Goal: Task Accomplishment & Management: Complete application form

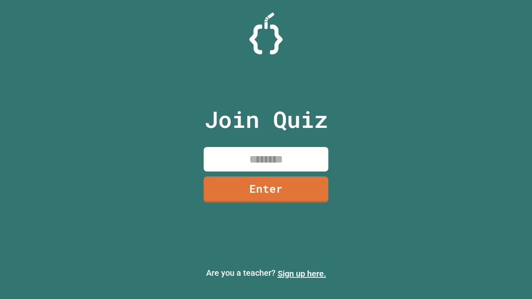
click at [301, 274] on link "Sign up here." at bounding box center [301, 274] width 49 height 10
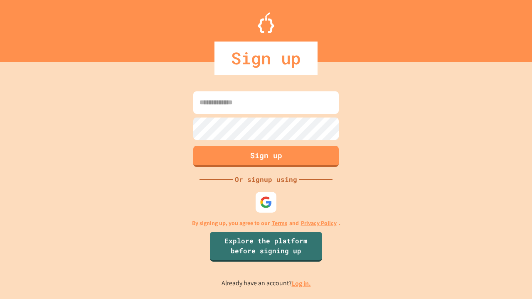
click at [301, 283] on link "Log in." at bounding box center [301, 283] width 19 height 9
